Goal: Find specific page/section

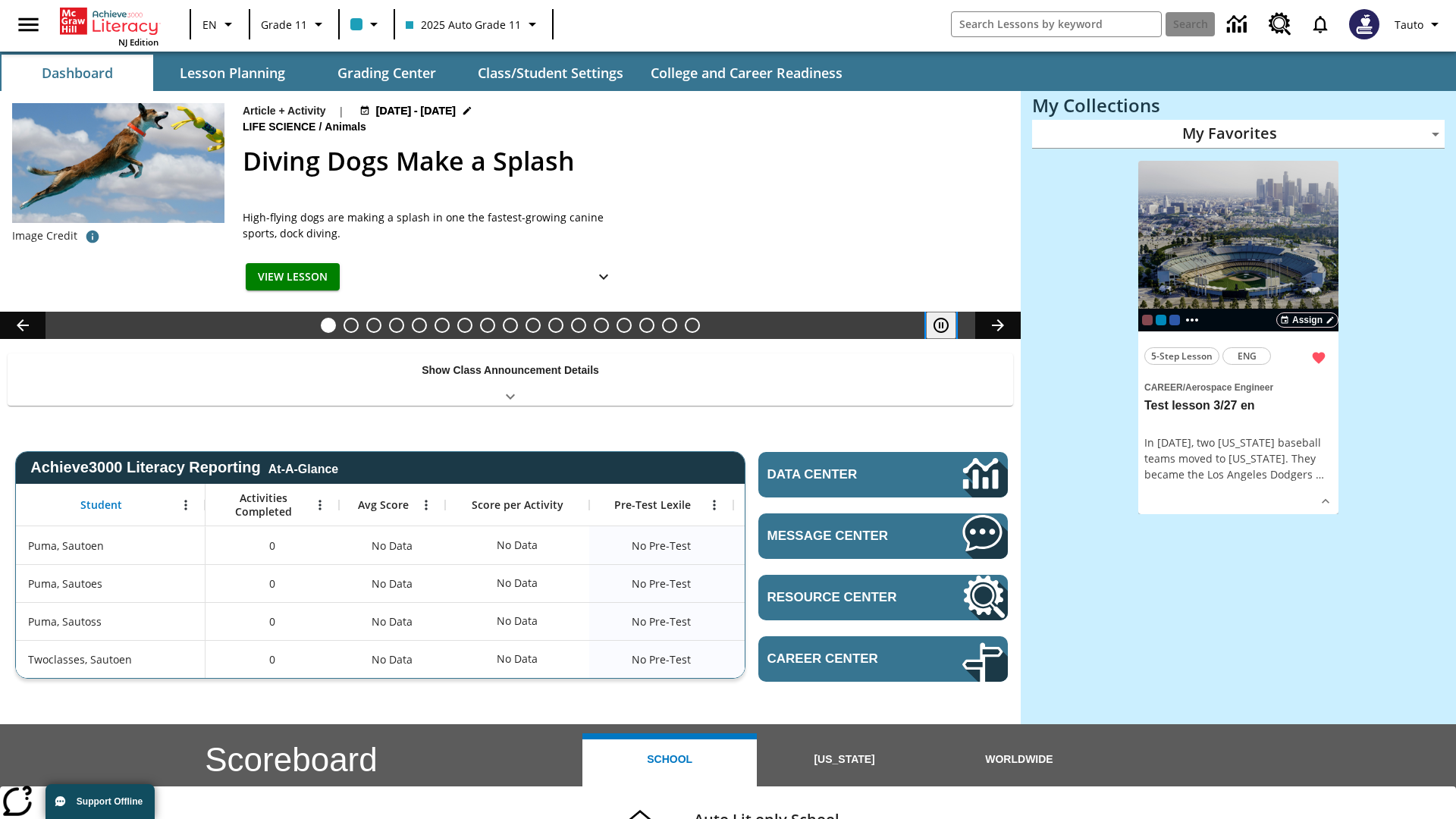
click at [941, 326] on icon "Pause" at bounding box center [941, 325] width 18 height 18
click at [328, 326] on button "Diving Dogs Make a Splash" at bounding box center [327, 325] width 15 height 15
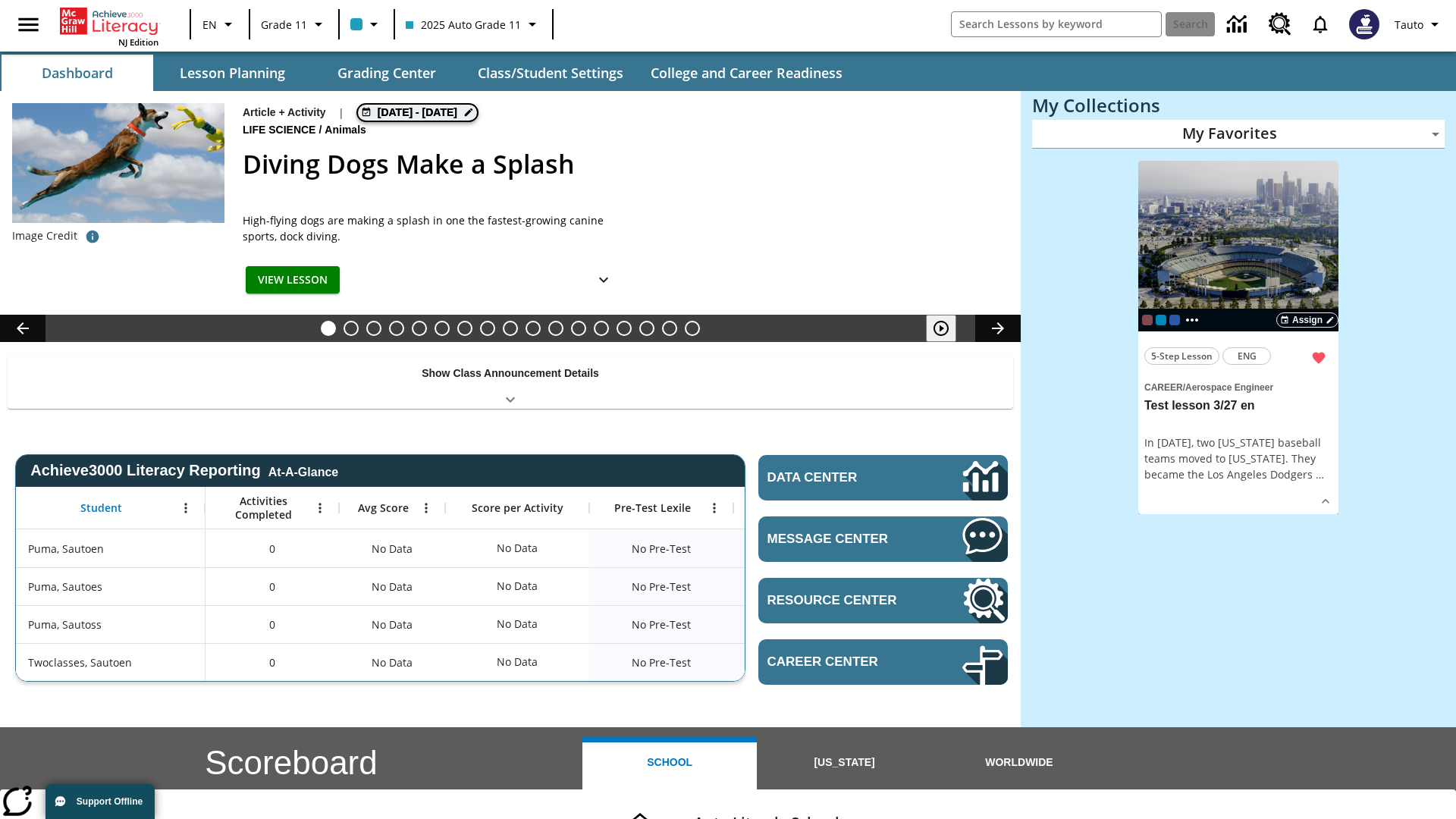
click at [419, 111] on span "[DATE] - [DATE]" at bounding box center [417, 113] width 79 height 16
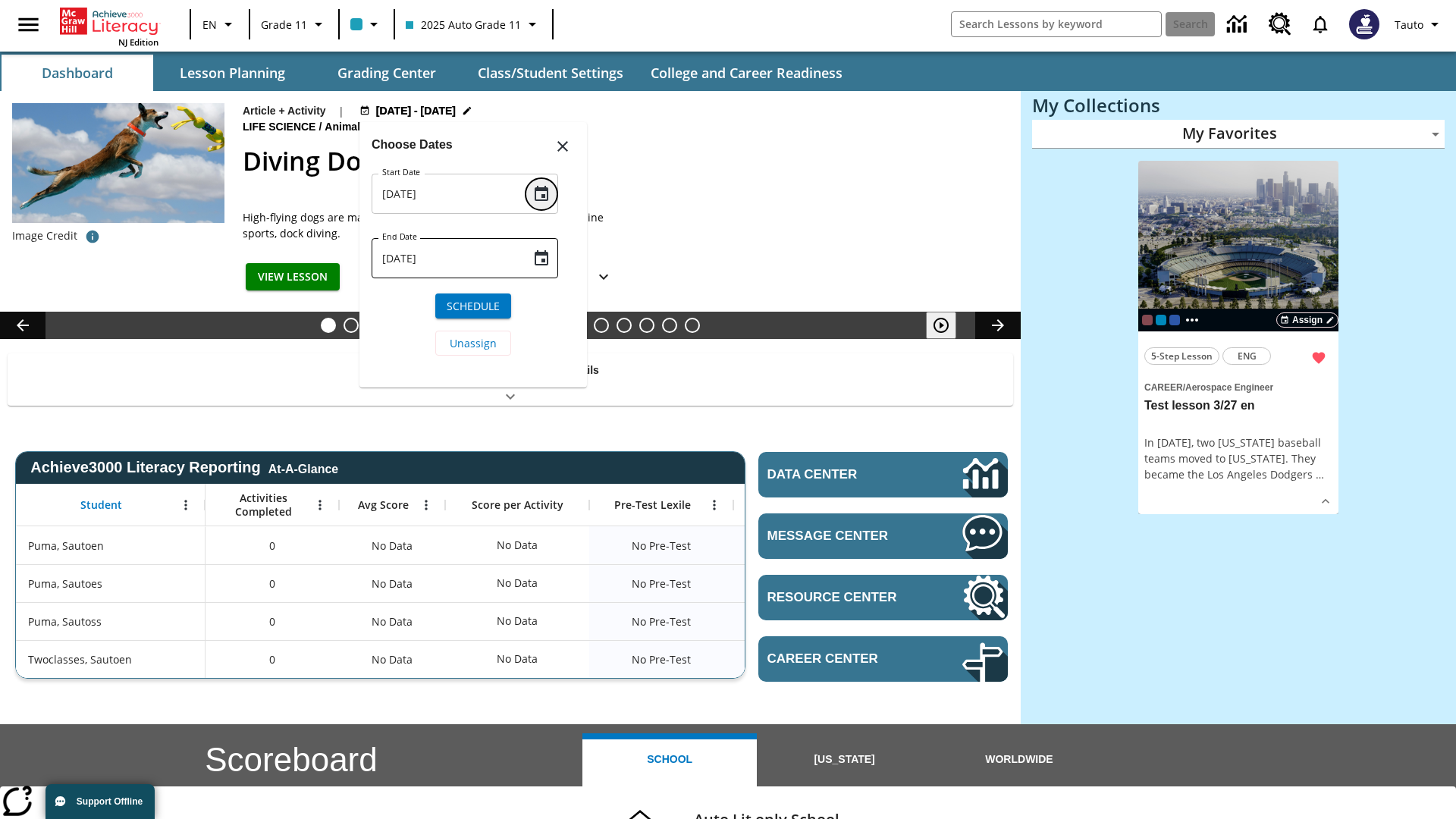
click at [541, 194] on icon "Choose date, selected date is Aug 24, 2025" at bounding box center [541, 193] width 14 height 15
